Goal: Task Accomplishment & Management: Use online tool/utility

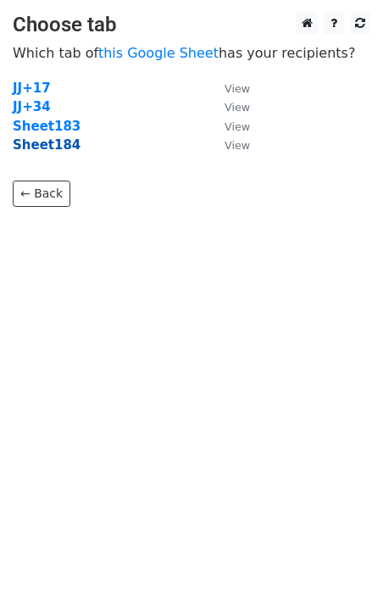
click at [60, 151] on strong "Sheet184" at bounding box center [47, 144] width 68 height 15
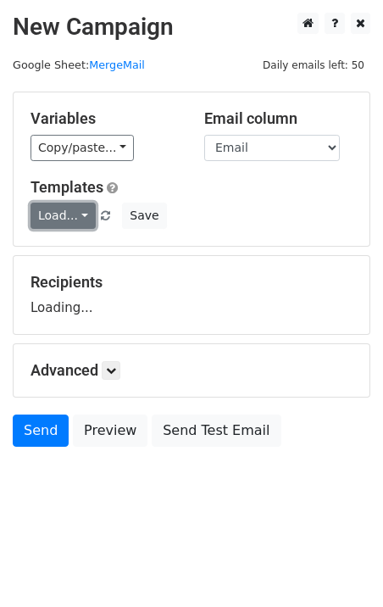
click at [58, 211] on link "Load..." at bounding box center [63, 216] width 65 height 26
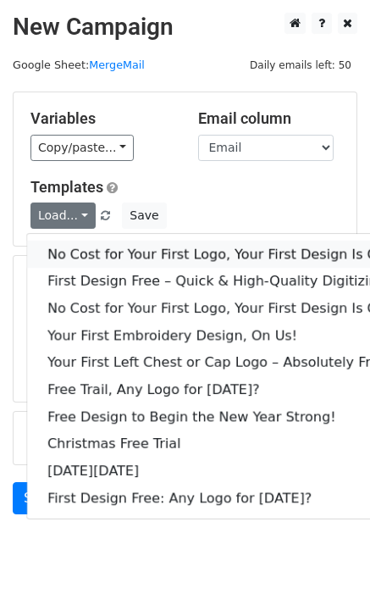
click at [99, 258] on link "No Cost for Your First Logo, Your First Design Is On Us!" at bounding box center [230, 254] width 407 height 27
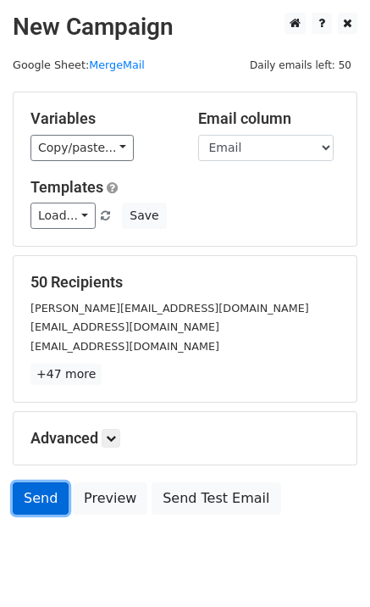
click at [23, 499] on link "Send" at bounding box center [41, 498] width 56 height 32
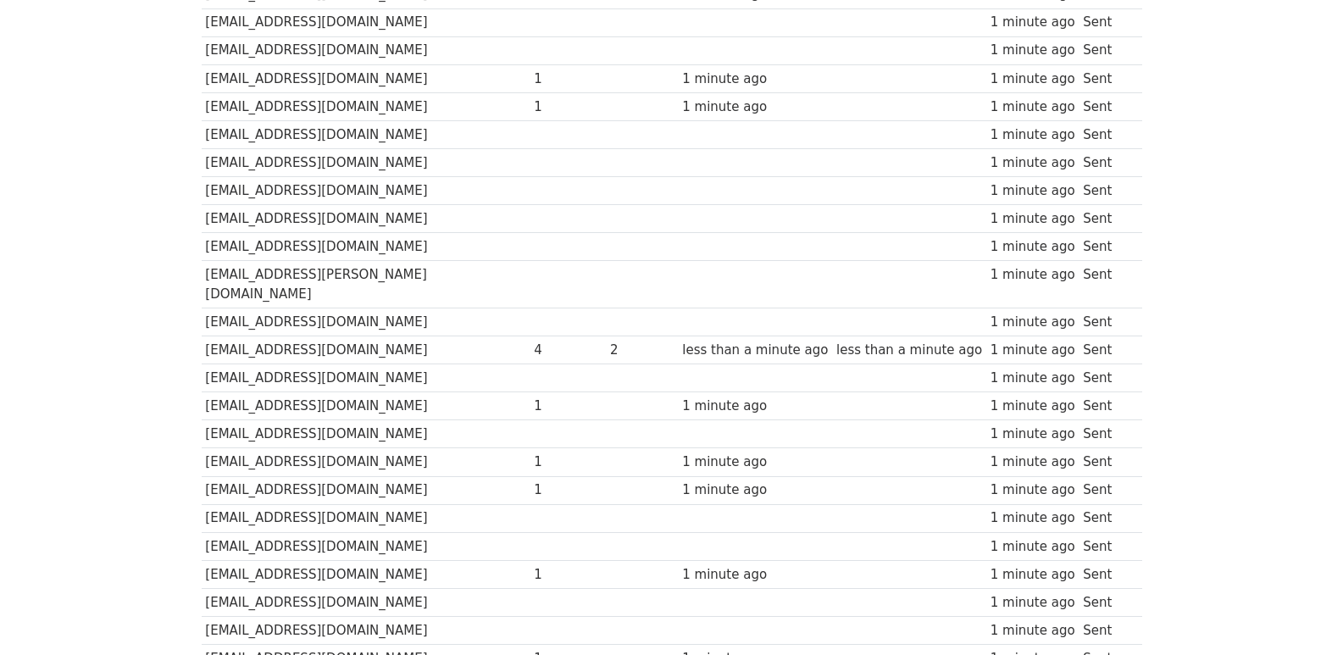
scroll to position [1180, 0]
